Goal: Transaction & Acquisition: Subscribe to service/newsletter

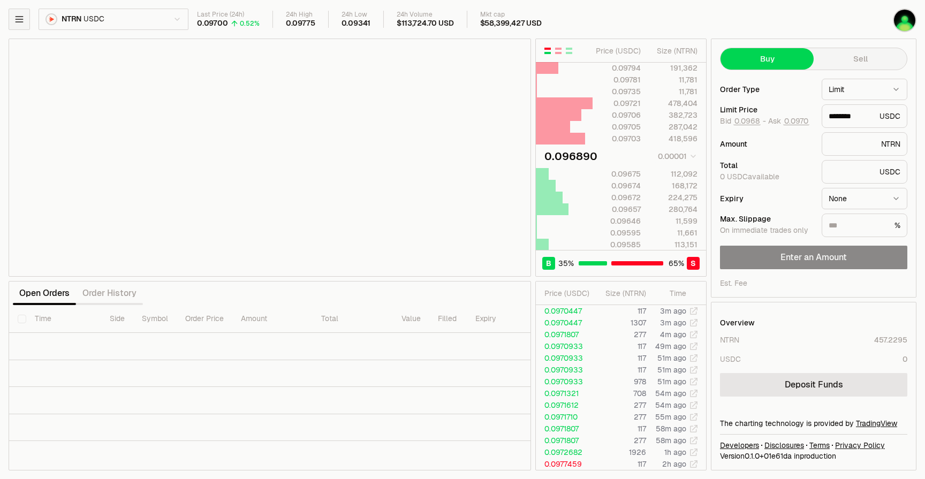
click at [20, 24] on icon "button" at bounding box center [19, 19] width 11 height 11
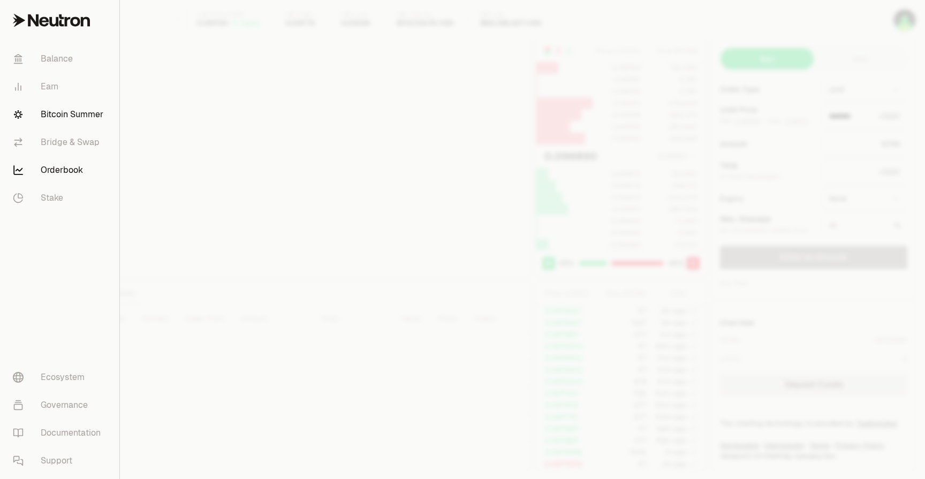
click at [65, 119] on link "Bitcoin Summer" at bounding box center [59, 115] width 111 height 28
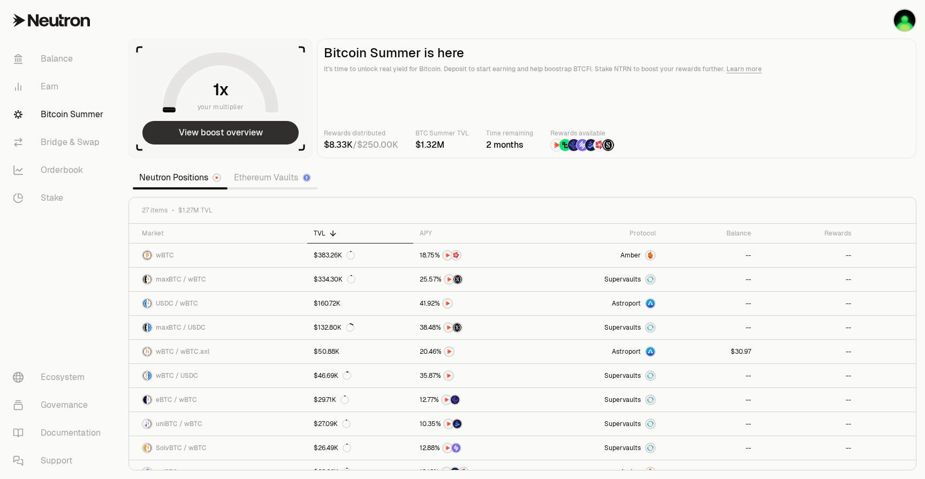
click at [190, 136] on button "View boost overview" at bounding box center [220, 133] width 156 height 24
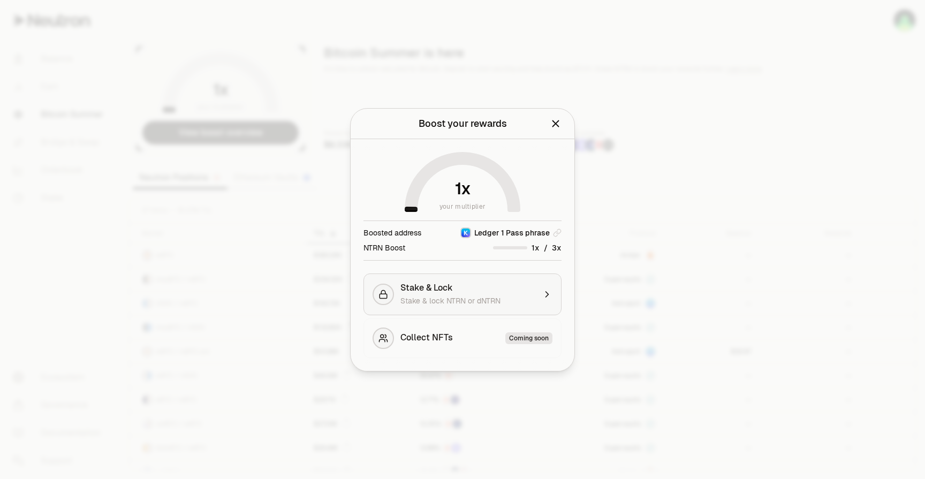
click at [451, 300] on span "Stake & lock NTRN or dNTRN" at bounding box center [450, 301] width 100 height 10
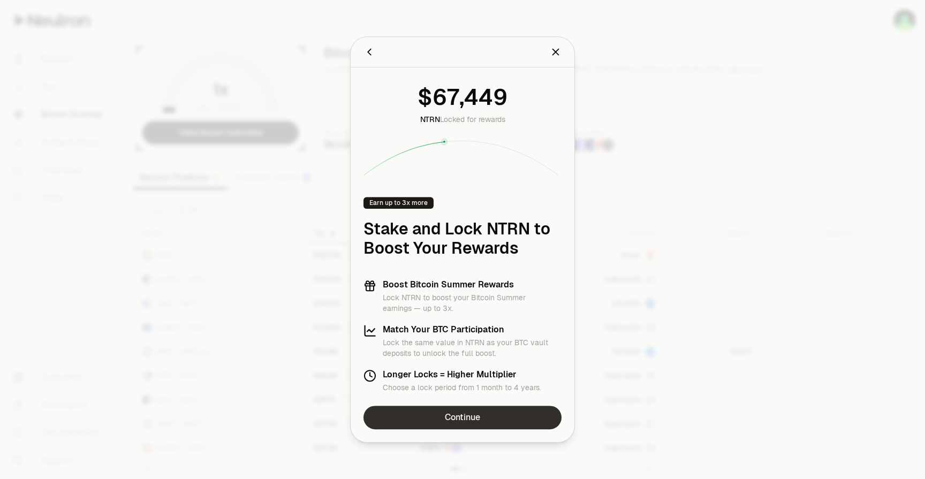
click at [464, 424] on link "Continue" at bounding box center [462, 418] width 198 height 24
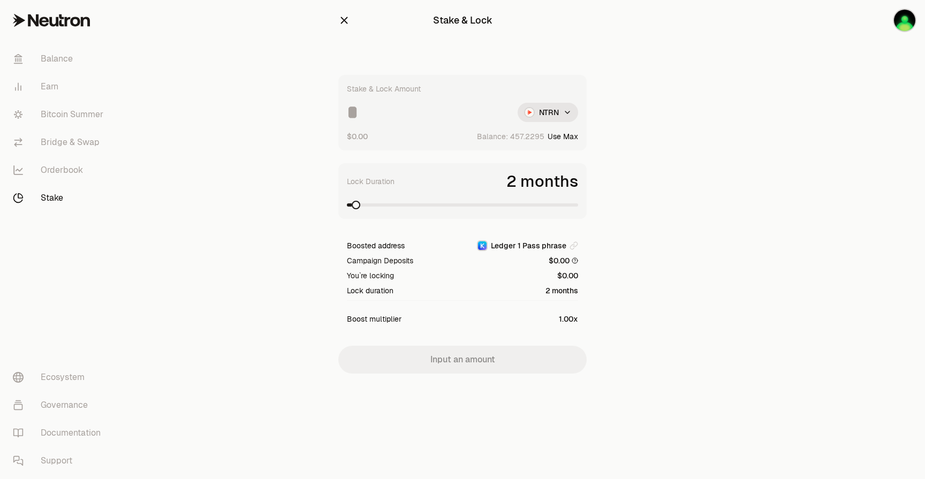
click at [353, 203] on span at bounding box center [356, 205] width 9 height 9
click at [499, 209] on span at bounding box center [500, 205] width 9 height 9
click at [567, 134] on button "Use Max" at bounding box center [562, 136] width 31 height 11
type input "**********"
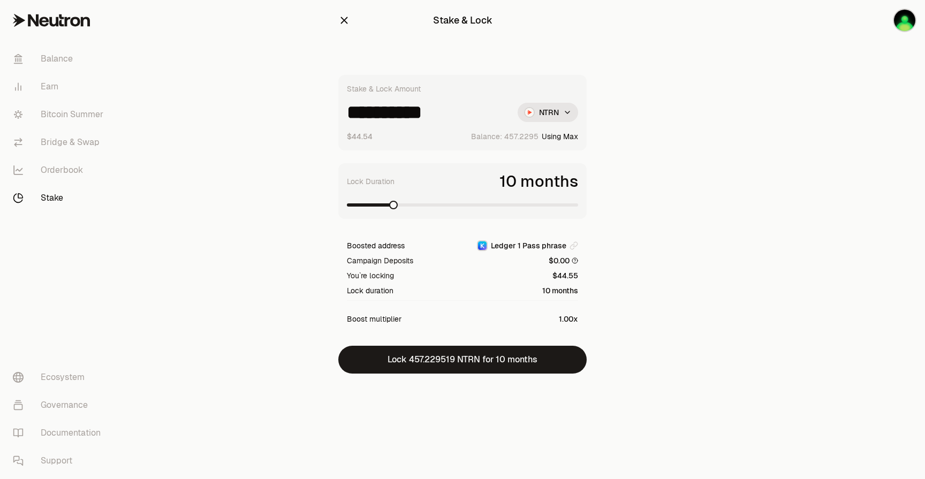
click at [389, 206] on span at bounding box center [393, 205] width 9 height 9
click at [343, 17] on icon "button" at bounding box center [344, 20] width 12 height 12
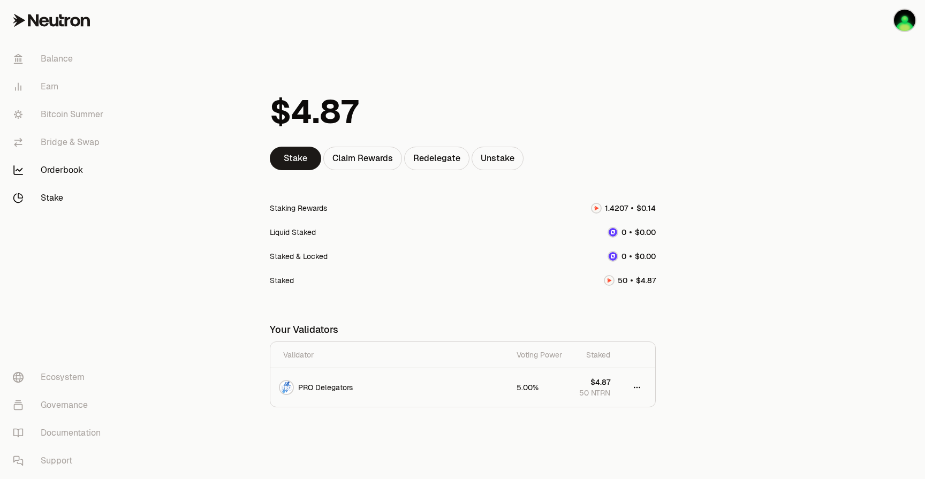
click at [83, 178] on link "Orderbook" at bounding box center [59, 170] width 111 height 28
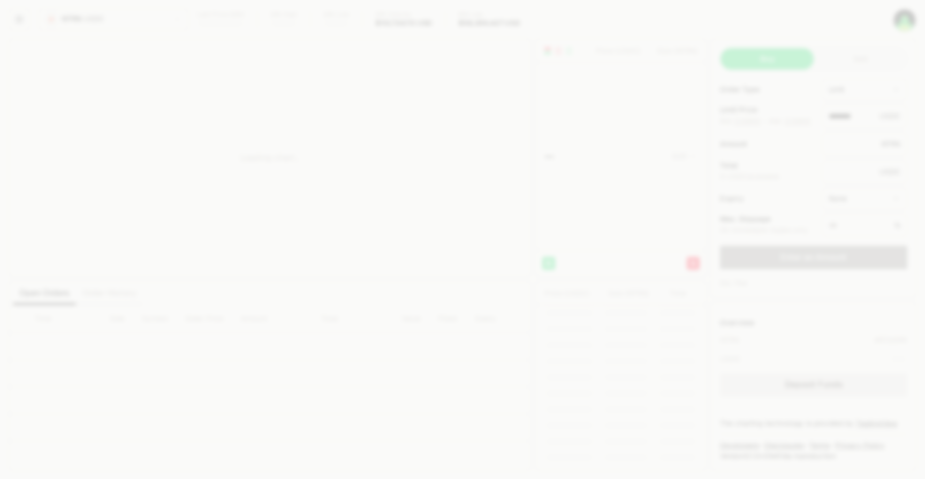
type input "********"
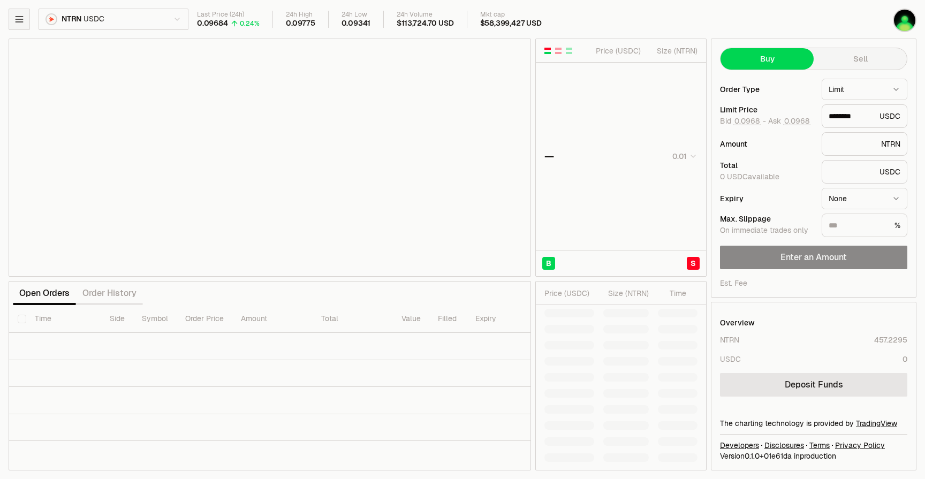
click at [21, 19] on icon "button" at bounding box center [19, 19] width 11 height 11
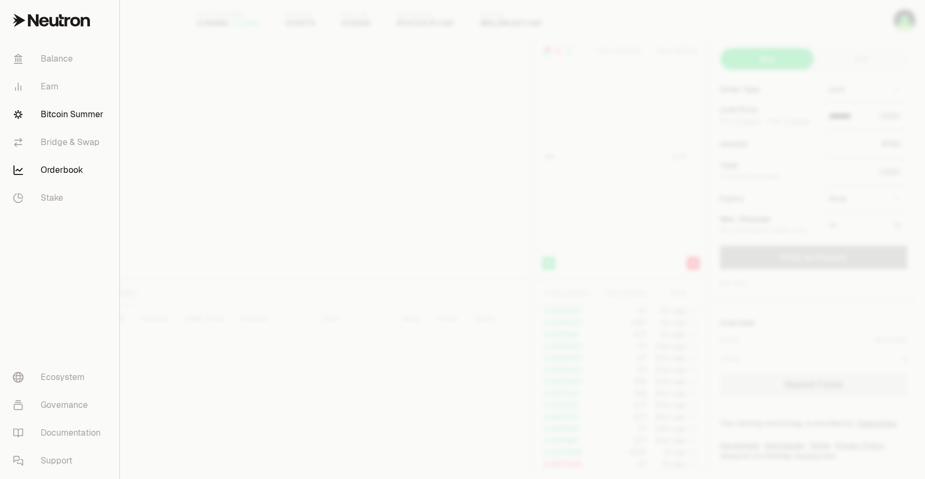
click at [66, 123] on link "Bitcoin Summer" at bounding box center [59, 115] width 111 height 28
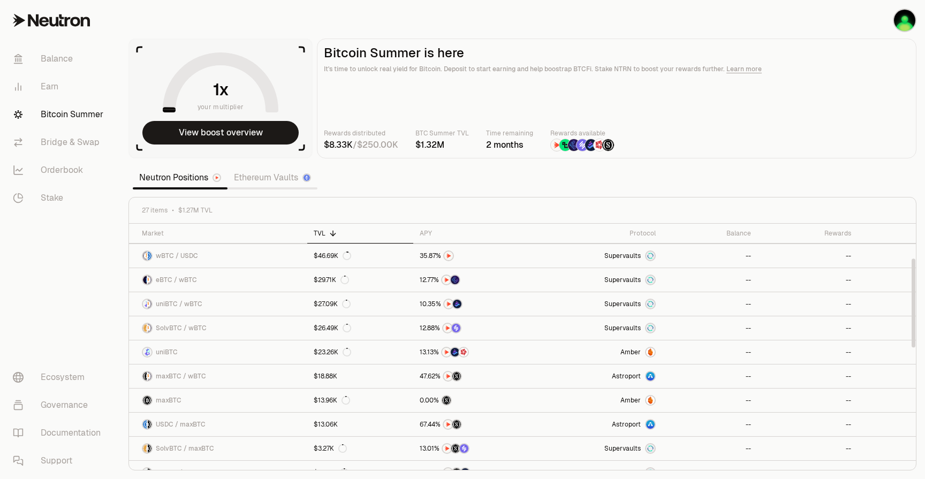
scroll to position [128, 0]
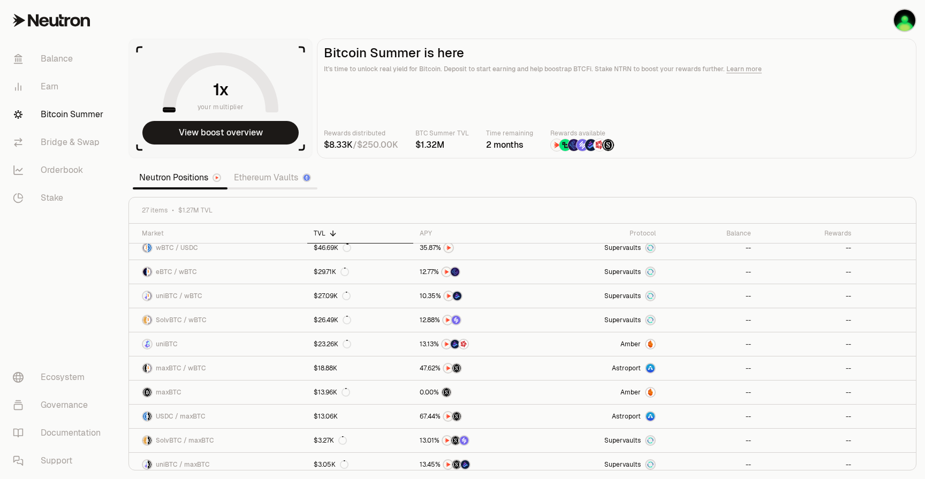
click at [278, 180] on link "Ethereum Vaults" at bounding box center [272, 177] width 90 height 21
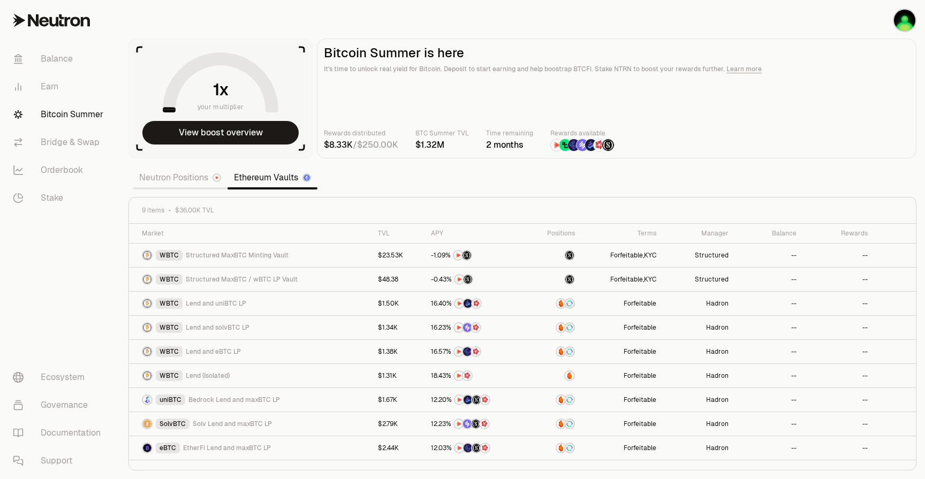
click at [186, 180] on link "Neutron Positions" at bounding box center [180, 177] width 95 height 21
